Goal: Transaction & Acquisition: Purchase product/service

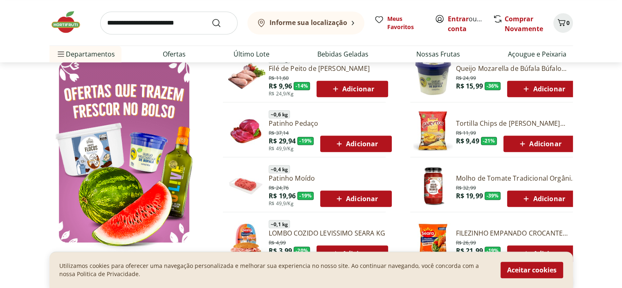
scroll to position [409, 0]
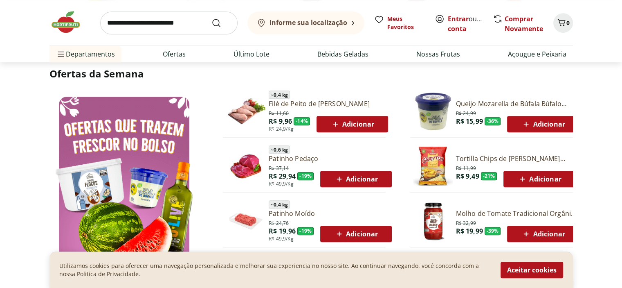
click at [529, 119] on icon at bounding box center [526, 124] width 10 height 10
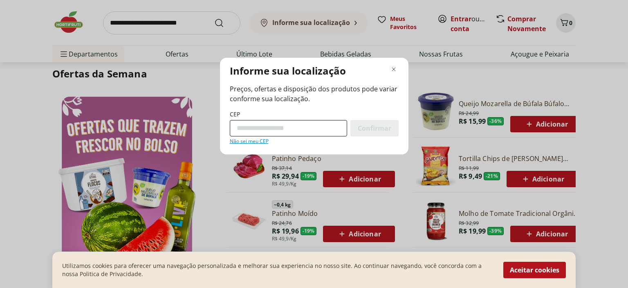
click at [280, 124] on input "CEP" at bounding box center [288, 128] width 117 height 16
type input "*********"
click at [384, 122] on div "Confirmar" at bounding box center [375, 128] width 48 height 16
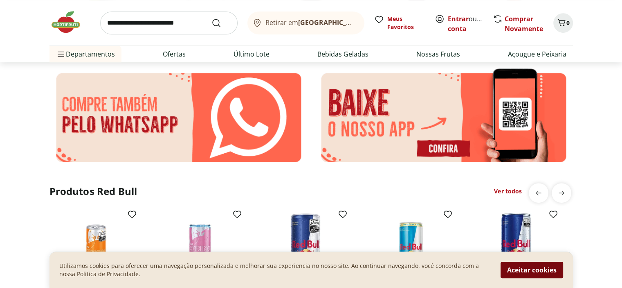
click at [528, 276] on button "Aceitar cookies" at bounding box center [532, 269] width 63 height 16
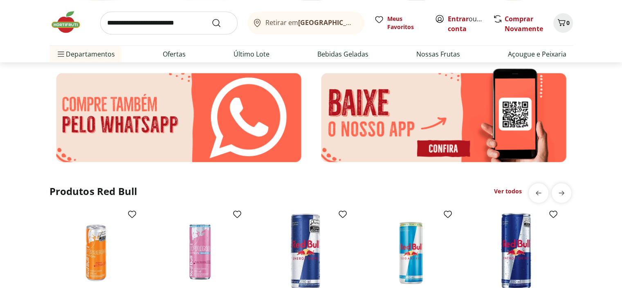
click at [139, 25] on input "search" at bounding box center [168, 22] width 137 height 23
type input "*****"
click at [211, 18] on button "Submit Search" at bounding box center [221, 23] width 20 height 10
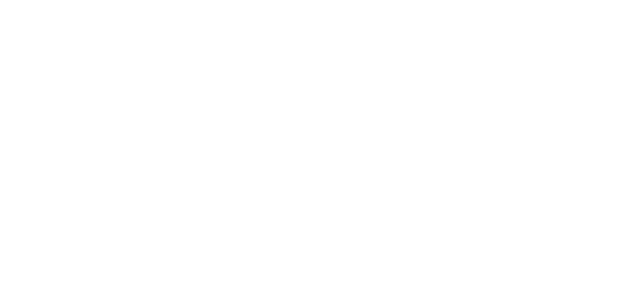
select select "**********"
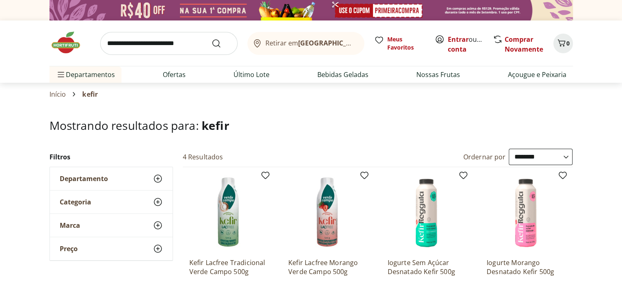
click at [175, 42] on input "search" at bounding box center [168, 43] width 137 height 23
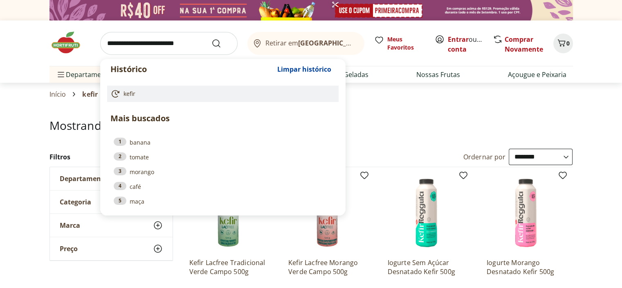
click at [131, 94] on span "kefir" at bounding box center [130, 94] width 12 height 8
type input "*****"
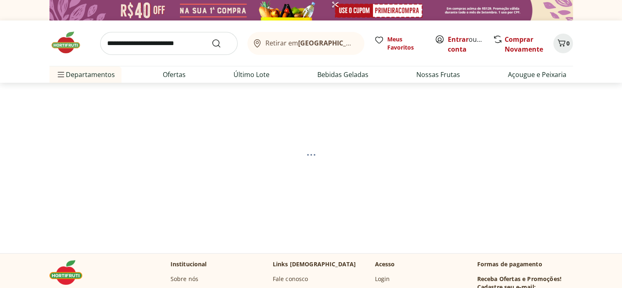
click at [327, 41] on b "[GEOGRAPHIC_DATA]/[GEOGRAPHIC_DATA]" at bounding box center [367, 42] width 138 height 9
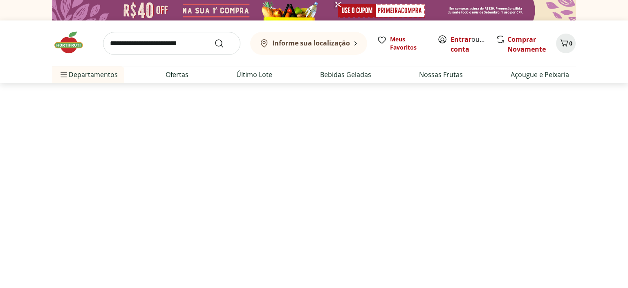
select select "**********"
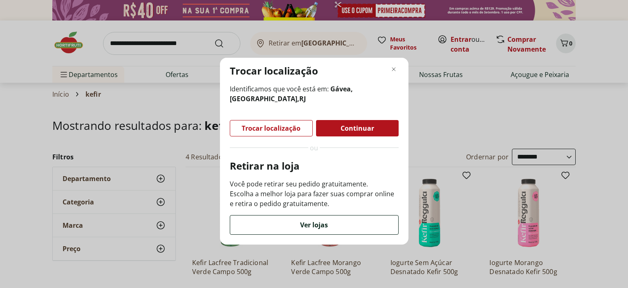
click at [313, 216] on div "Ver lojas" at bounding box center [314, 224] width 168 height 19
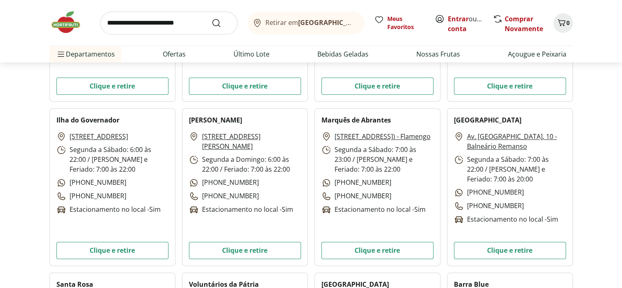
scroll to position [982, 0]
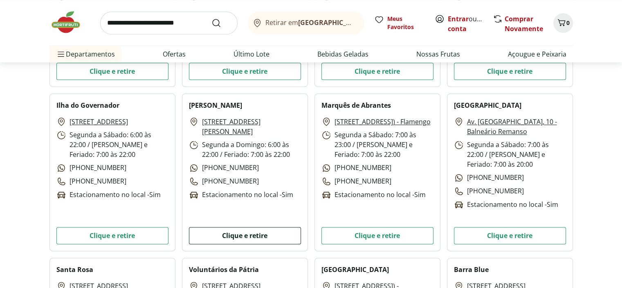
click at [241, 228] on button "Clique e retire" at bounding box center [245, 235] width 112 height 17
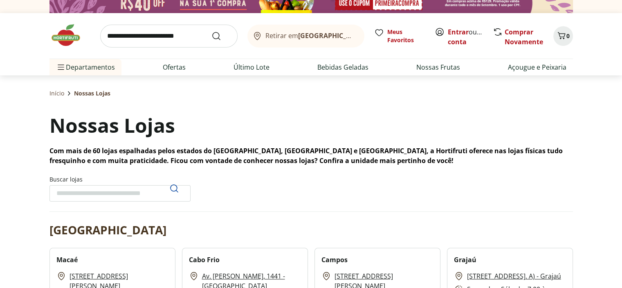
click at [152, 41] on input "search" at bounding box center [168, 36] width 137 height 23
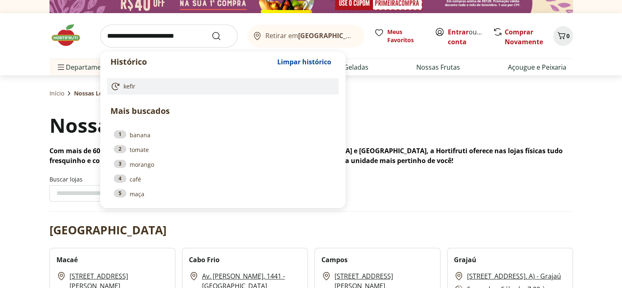
click at [150, 83] on link "kefir" at bounding box center [221, 86] width 222 height 10
type input "*****"
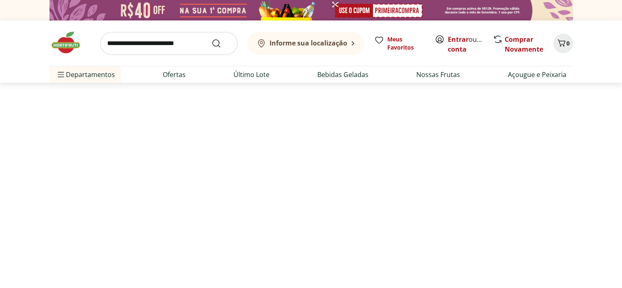
select select "**********"
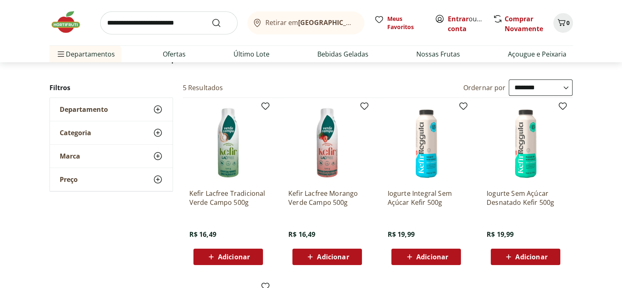
scroll to position [82, 0]
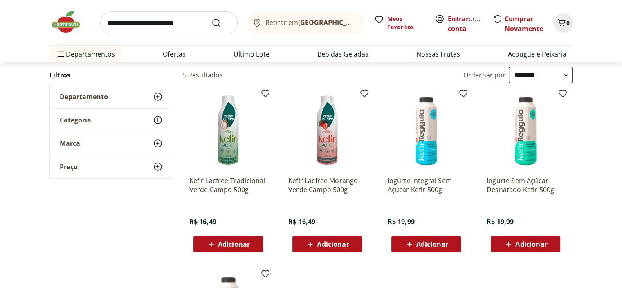
click at [432, 247] on span "Adicionar" at bounding box center [432, 244] width 32 height 7
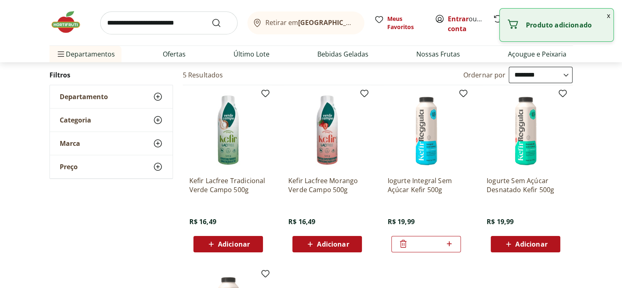
click at [146, 28] on input "search" at bounding box center [168, 22] width 137 height 23
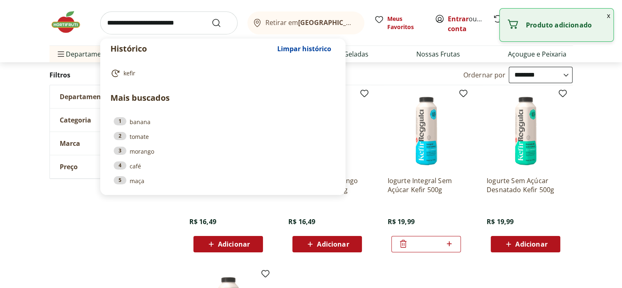
click at [70, 25] on img at bounding box center [69, 22] width 41 height 25
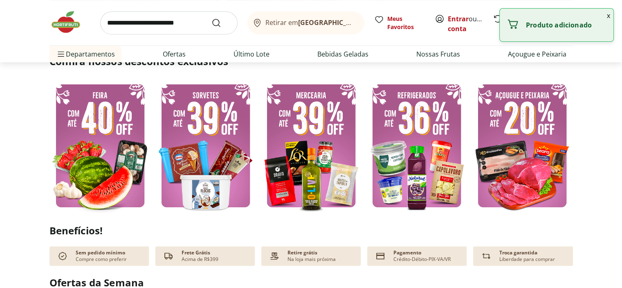
scroll to position [205, 0]
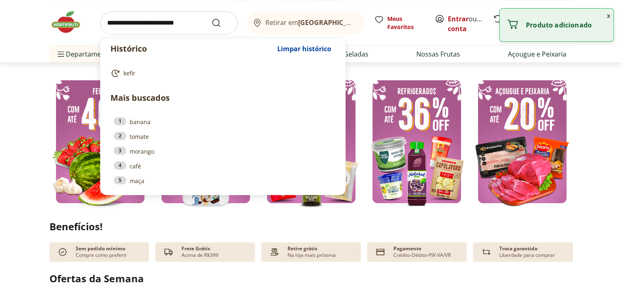
click at [182, 26] on input "search" at bounding box center [168, 22] width 137 height 23
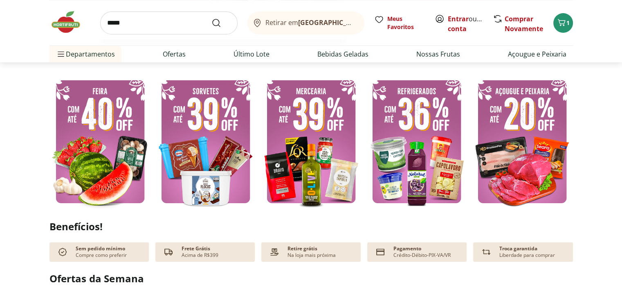
type input "*****"
click at [211, 18] on button "Submit Search" at bounding box center [221, 23] width 20 height 10
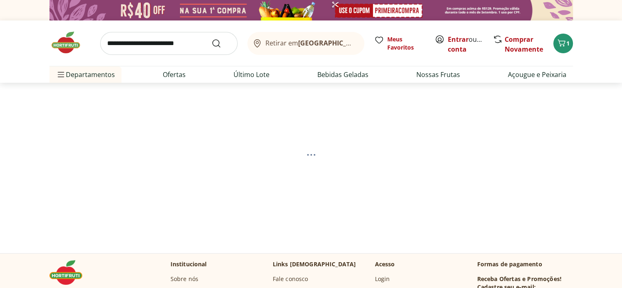
select select "**********"
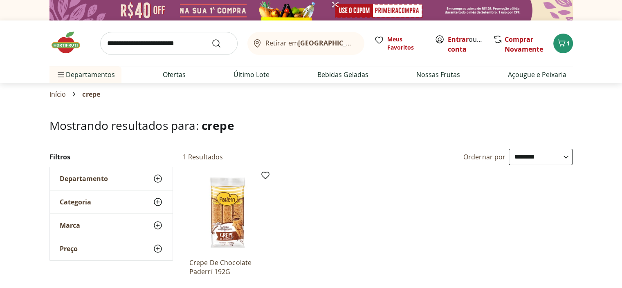
click at [58, 42] on img at bounding box center [69, 42] width 41 height 25
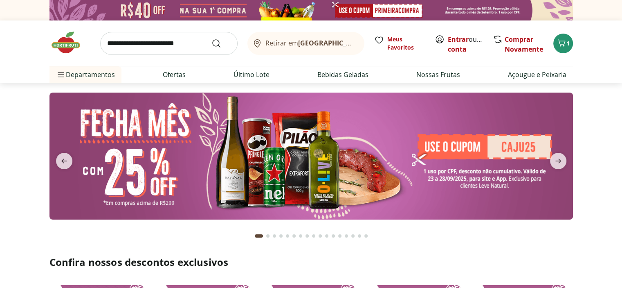
scroll to position [164, 0]
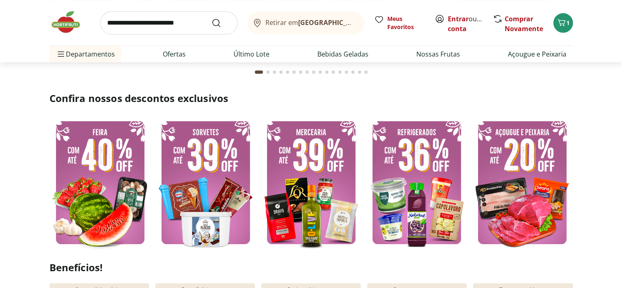
click at [394, 200] on img at bounding box center [416, 182] width 101 height 135
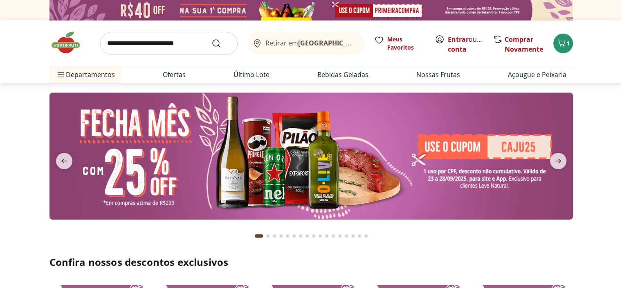
select select "**********"
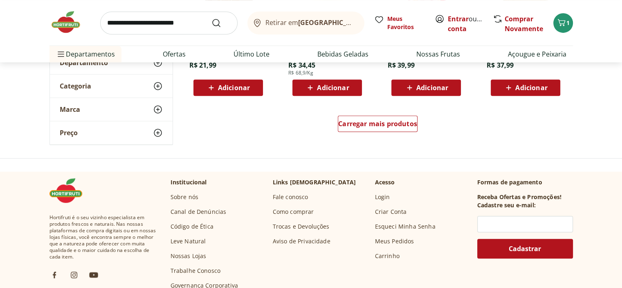
scroll to position [573, 0]
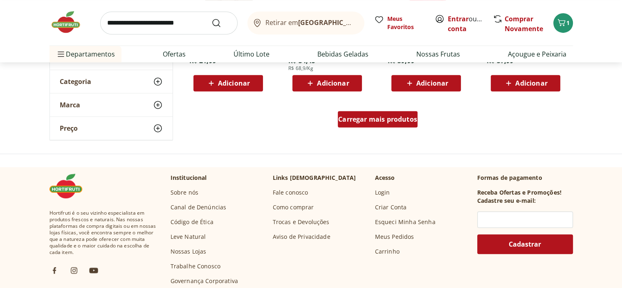
click at [371, 127] on link "Carregar mais produtos" at bounding box center [378, 121] width 80 height 20
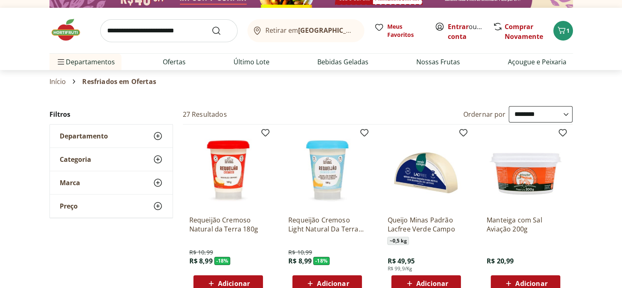
scroll to position [0, 0]
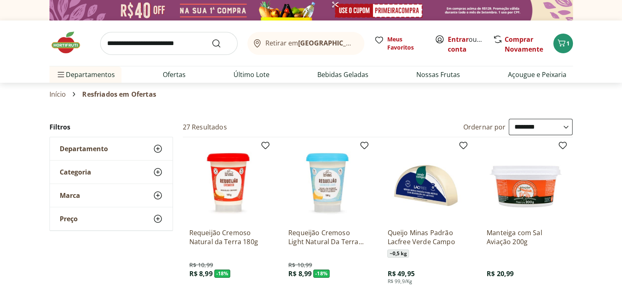
click at [74, 41] on img at bounding box center [69, 42] width 41 height 25
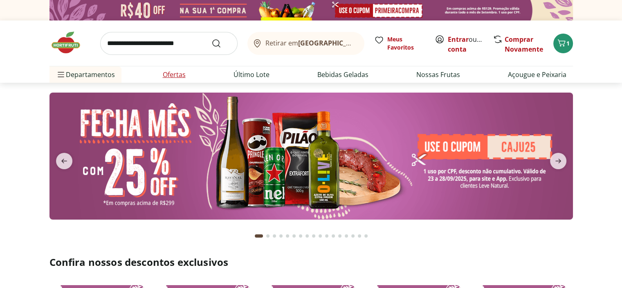
click at [191, 71] on li "Ofertas" at bounding box center [174, 74] width 36 height 16
click at [182, 72] on link "Ofertas" at bounding box center [174, 75] width 23 height 10
select select "**********"
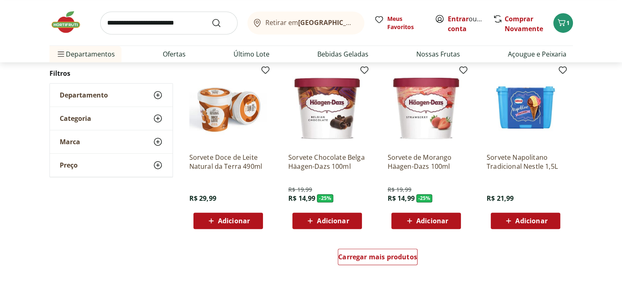
scroll to position [450, 0]
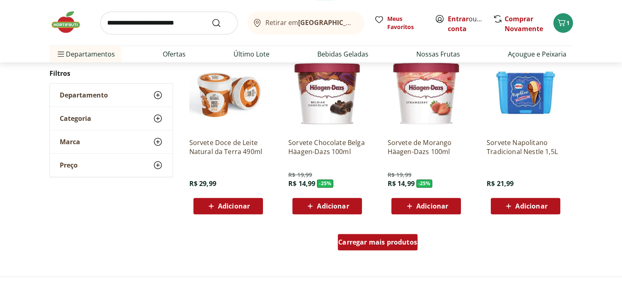
click at [389, 245] on span "Carregar mais produtos" at bounding box center [377, 241] width 79 height 7
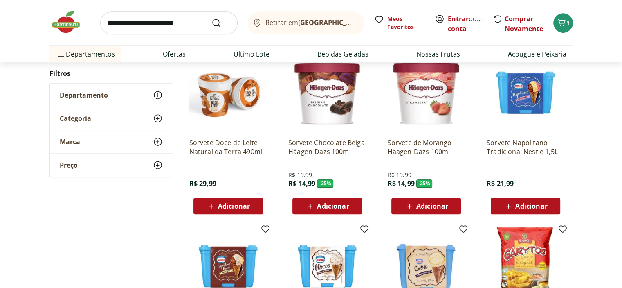
click at [337, 206] on span "Adicionar" at bounding box center [333, 205] width 32 height 7
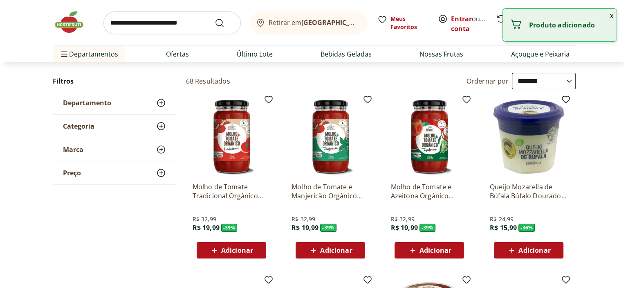
scroll to position [0, 0]
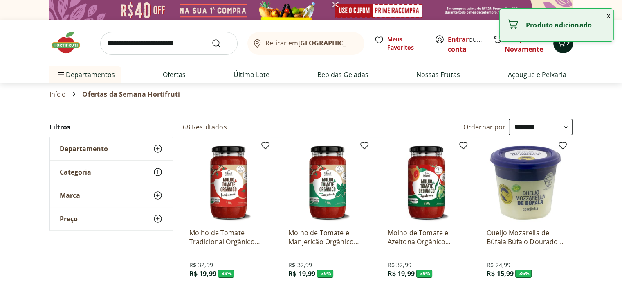
click at [562, 45] on icon "Carrinho" at bounding box center [562, 43] width 10 height 10
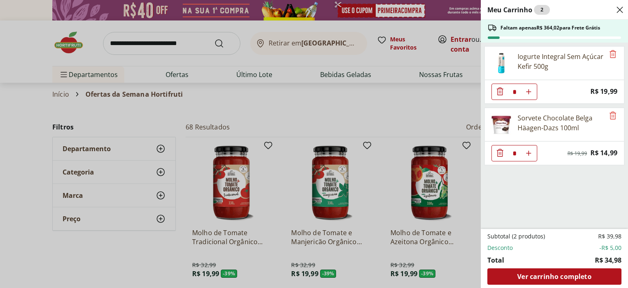
click at [529, 90] on use "Aumentar Quantidade" at bounding box center [529, 91] width 7 height 7
type input "*"
click at [530, 153] on icon "Aumentar Quantidade" at bounding box center [529, 153] width 7 height 7
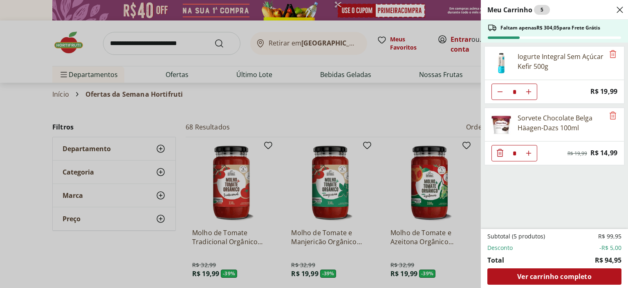
type input "*"
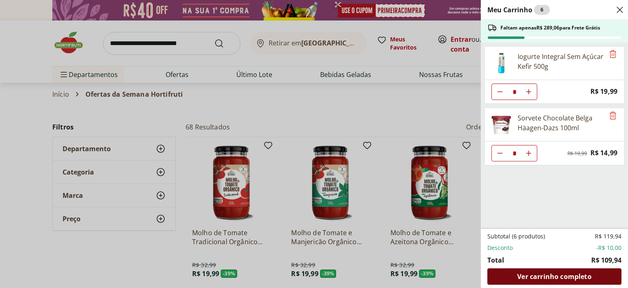
click at [558, 277] on span "Ver carrinho completo" at bounding box center [554, 276] width 74 height 7
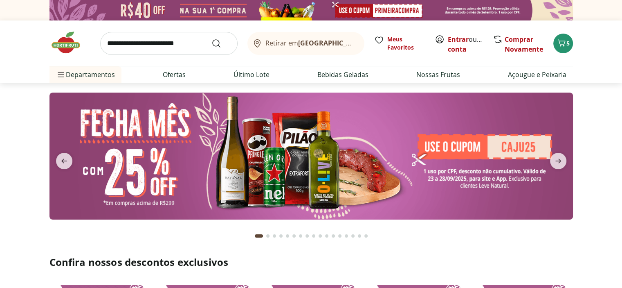
click at [169, 45] on input "search" at bounding box center [168, 43] width 137 height 23
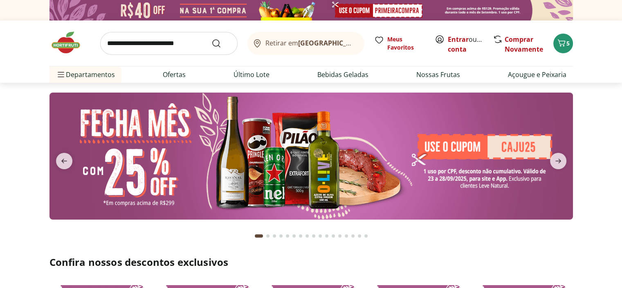
click at [155, 49] on input "search" at bounding box center [168, 43] width 137 height 23
type input "******"
click at [211, 38] on button "Submit Search" at bounding box center [221, 43] width 20 height 10
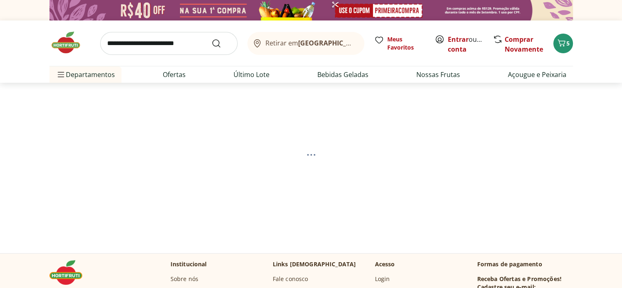
select select "**********"
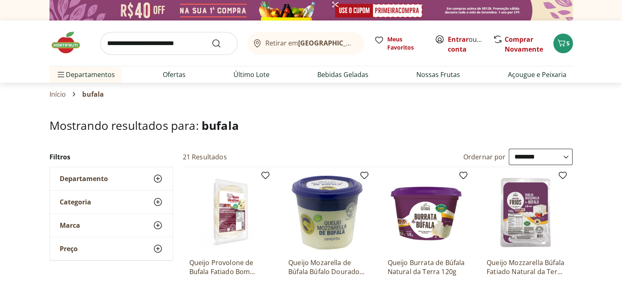
scroll to position [123, 0]
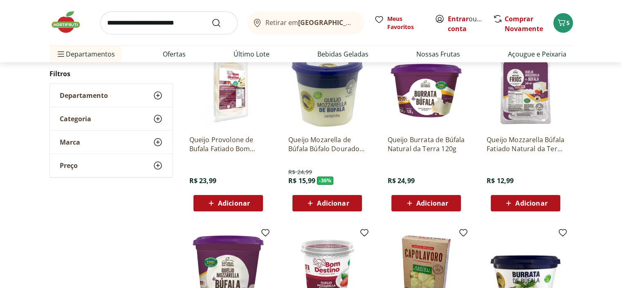
click at [326, 203] on span "Adicionar" at bounding box center [333, 203] width 32 height 7
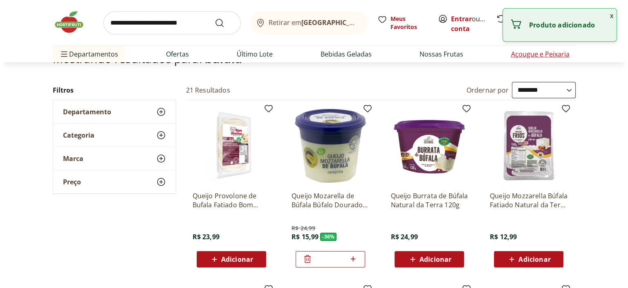
scroll to position [0, 0]
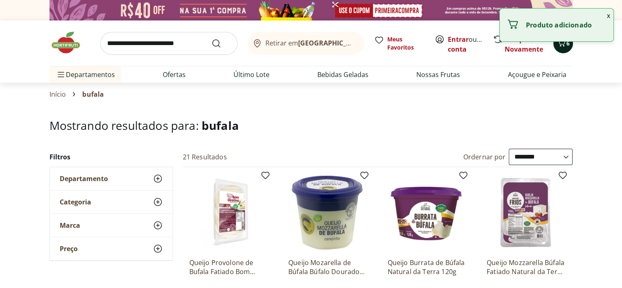
click at [565, 42] on icon "Carrinho" at bounding box center [562, 43] width 10 height 10
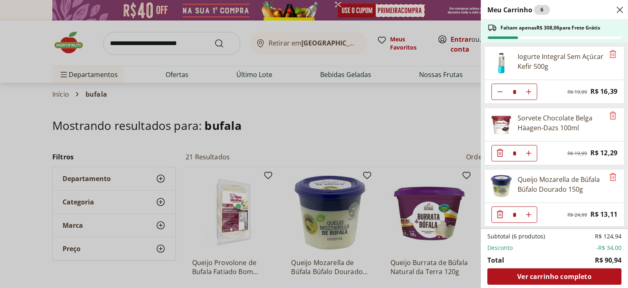
click at [499, 91] on icon "Diminuir Quantidade" at bounding box center [500, 91] width 7 height 7
type input "*"
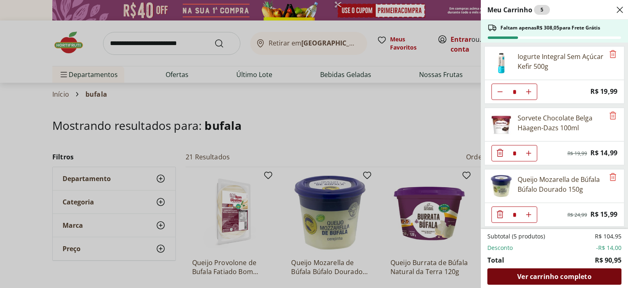
click at [561, 279] on span "Ver carrinho completo" at bounding box center [554, 276] width 74 height 7
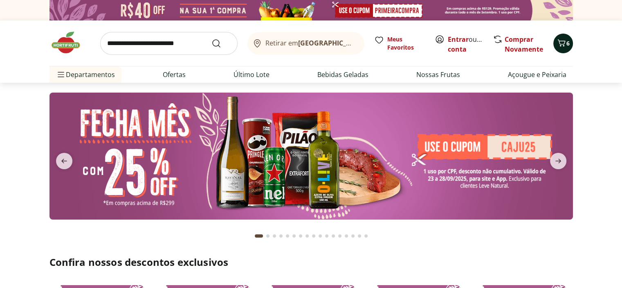
click at [561, 47] on span "Carrinho" at bounding box center [562, 43] width 10 height 11
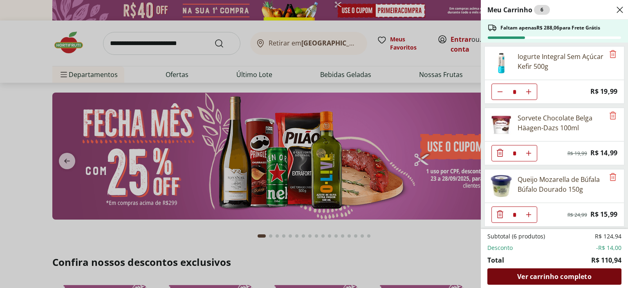
click at [544, 273] on span "Ver carrinho completo" at bounding box center [554, 276] width 74 height 7
